Goal: Information Seeking & Learning: Learn about a topic

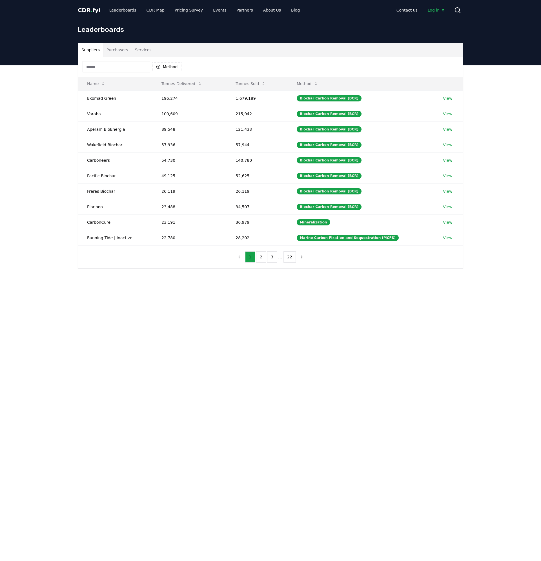
click at [117, 52] on button "Purchasers" at bounding box center [117, 50] width 28 height 14
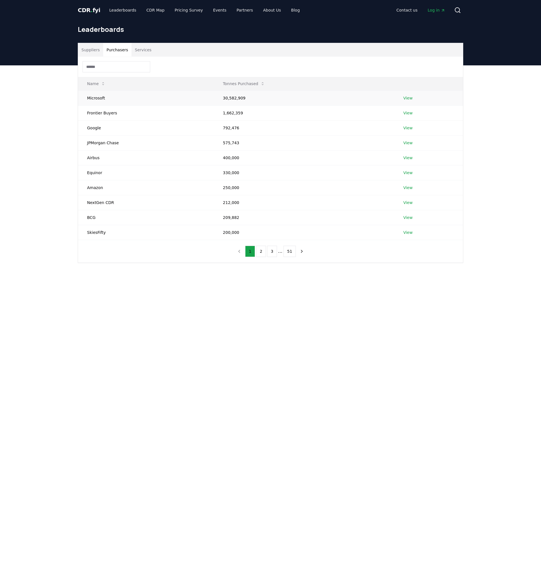
click at [409, 98] on link "View" at bounding box center [407, 98] width 9 height 6
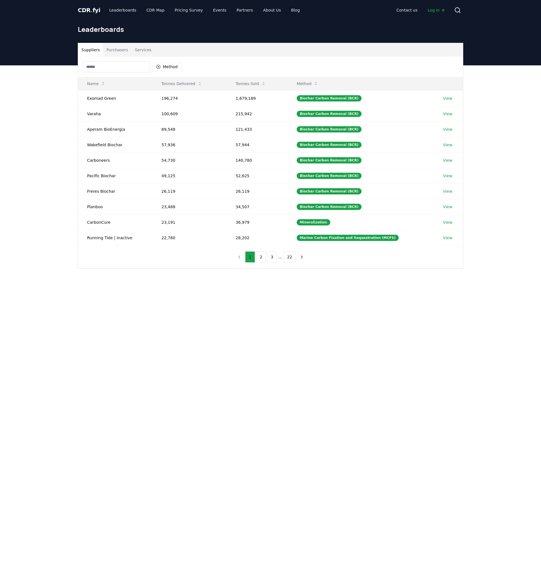
click at [107, 50] on button "Purchasers" at bounding box center [117, 50] width 28 height 14
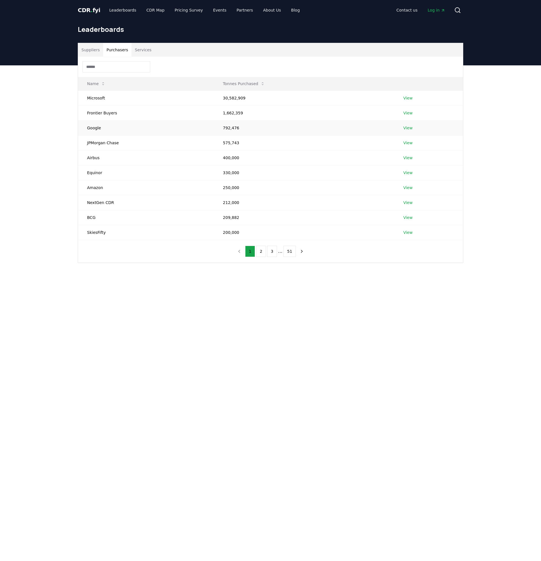
click at [409, 129] on link "View" at bounding box center [407, 128] width 9 height 6
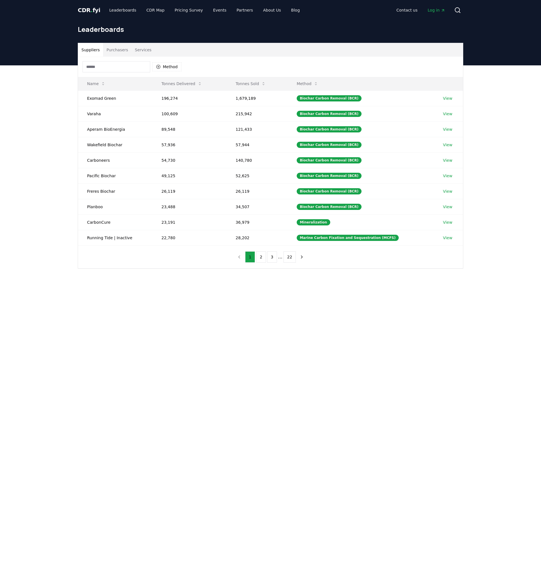
click at [117, 52] on button "Purchasers" at bounding box center [117, 50] width 28 height 14
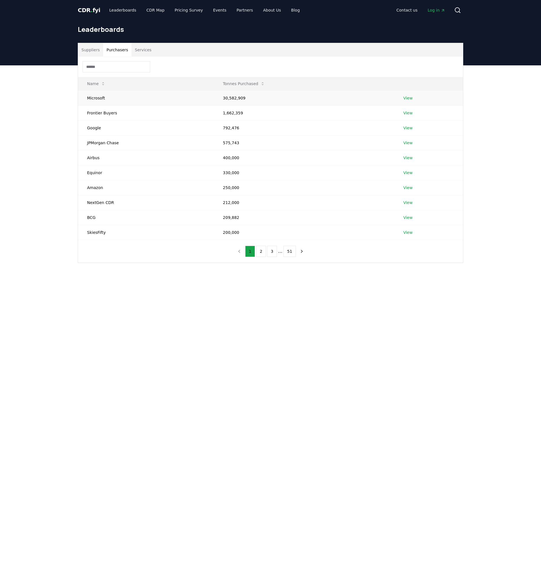
click at [407, 98] on link "View" at bounding box center [407, 98] width 9 height 6
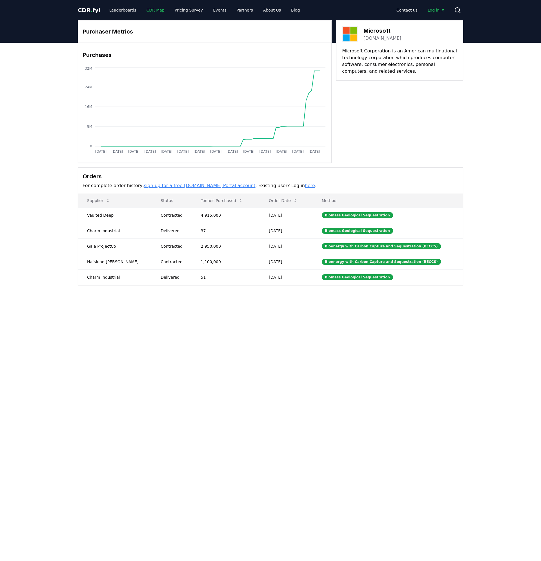
click at [144, 8] on link "CDR Map" at bounding box center [155, 10] width 27 height 10
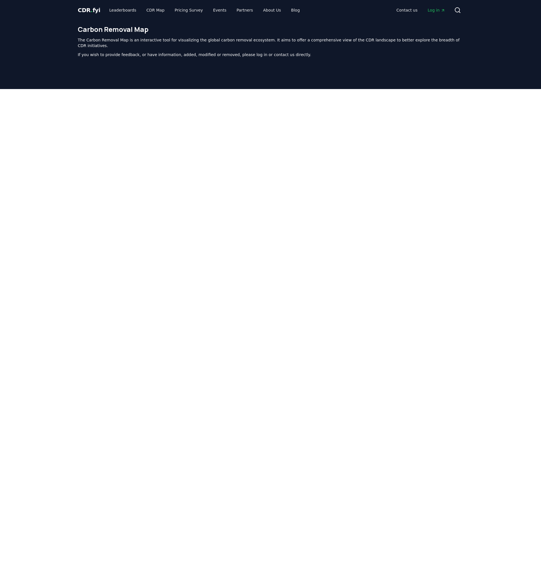
scroll to position [63, 0]
